Goal: Information Seeking & Learning: Learn about a topic

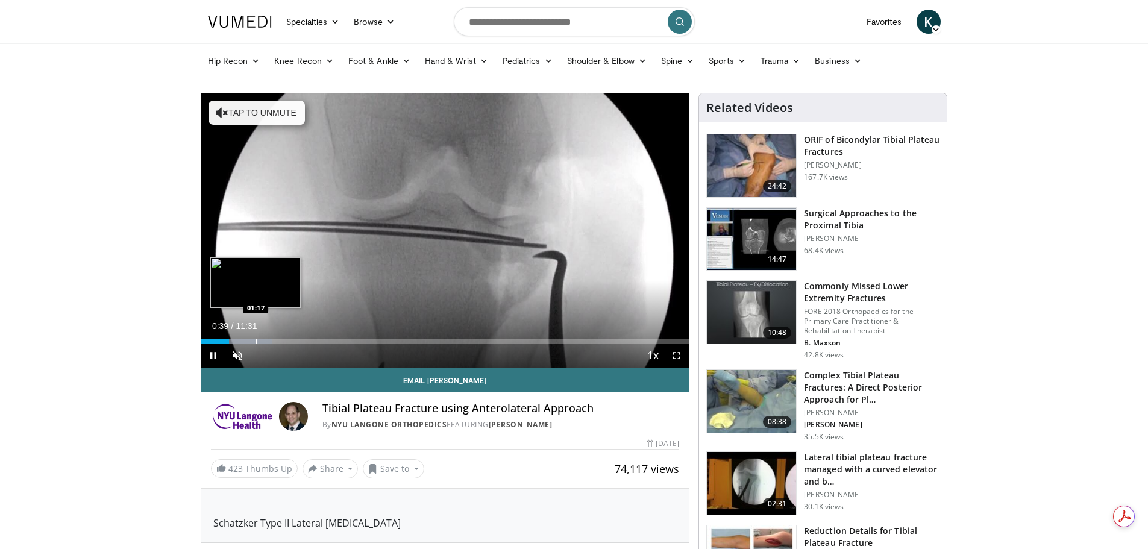
click at [256, 343] on div "Progress Bar" at bounding box center [256, 341] width 1 height 5
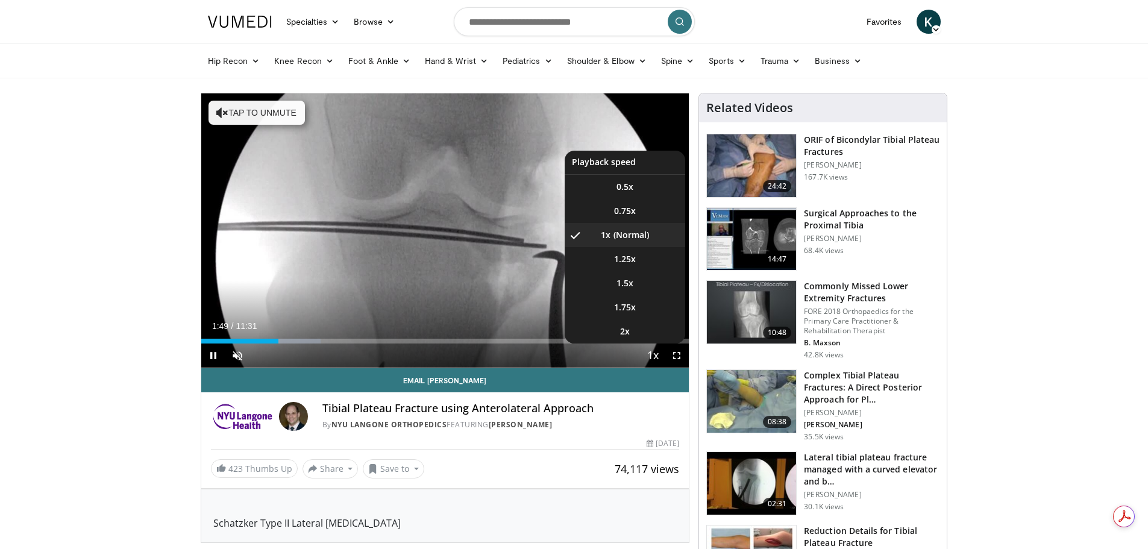
click at [654, 351] on span "Video Player" at bounding box center [652, 356] width 17 height 24
click at [639, 321] on li "2x" at bounding box center [624, 331] width 120 height 24
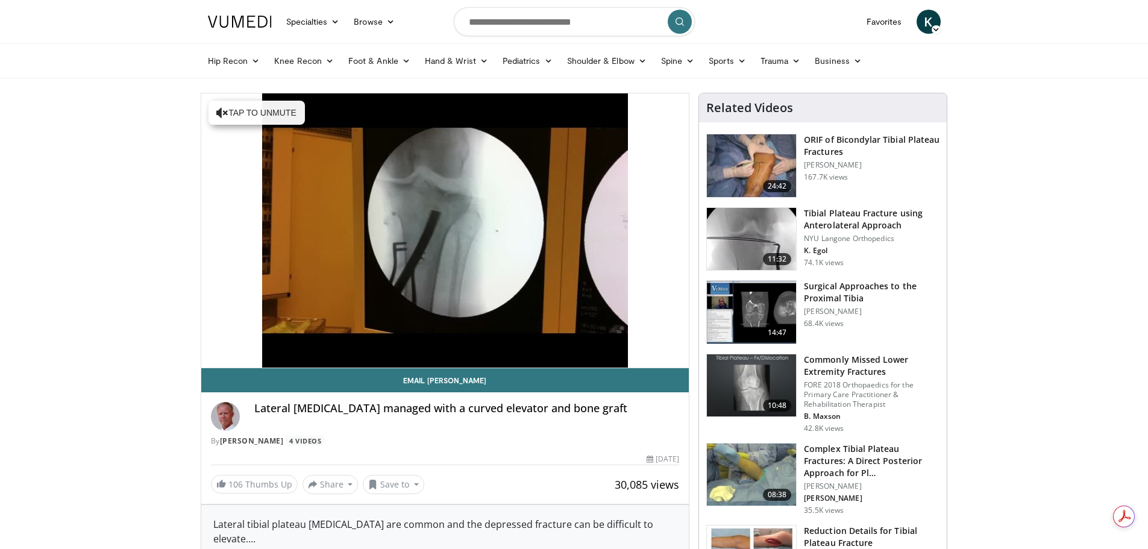
click at [818, 140] on h3 "ORIF of Bicondylar Tibial Plateau Fractures" at bounding box center [872, 146] width 136 height 24
